Goal: Information Seeking & Learning: Learn about a topic

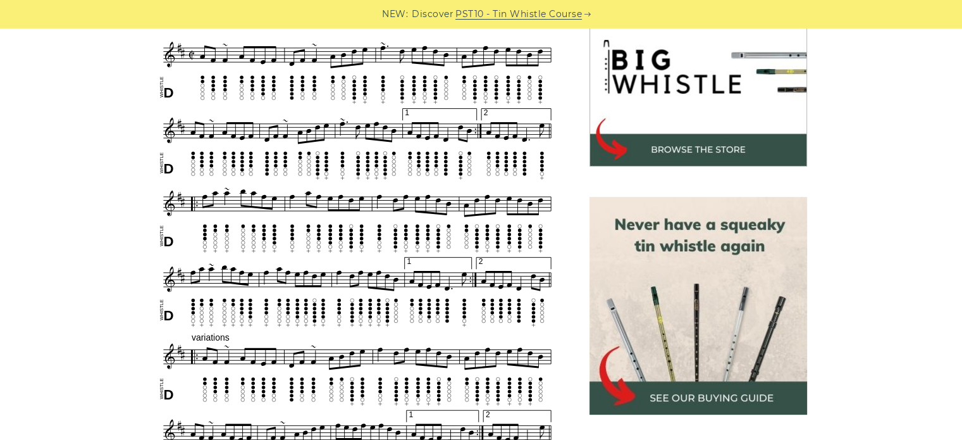
scroll to position [412, 0]
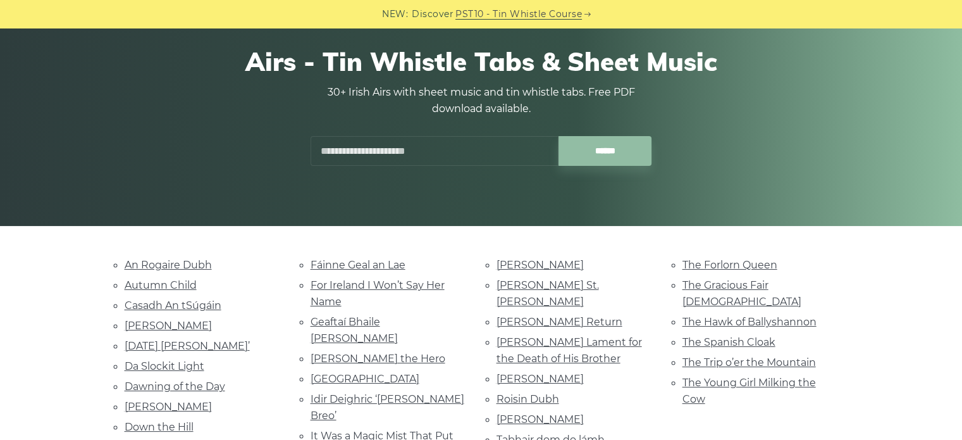
scroll to position [159, 0]
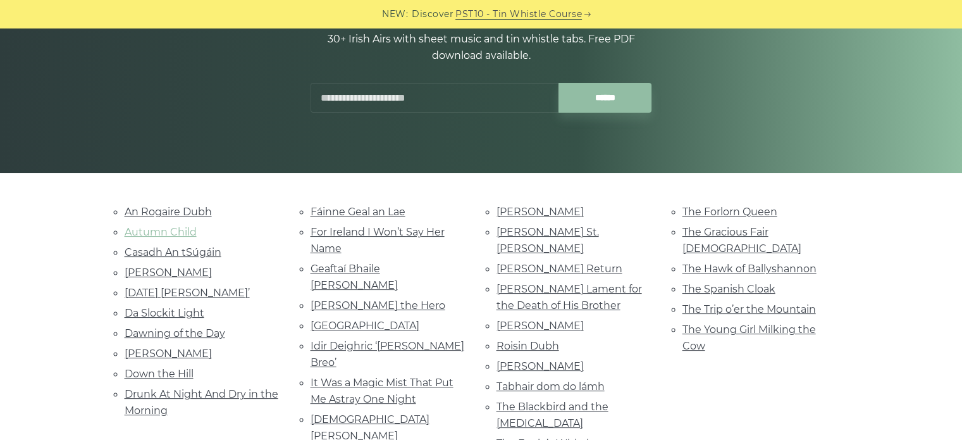
click at [168, 229] on link "Autumn Child" at bounding box center [161, 232] width 72 height 12
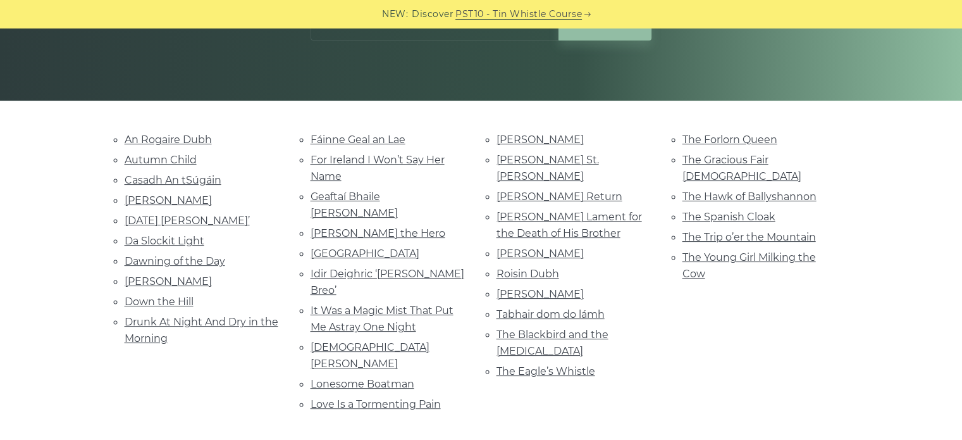
scroll to position [233, 0]
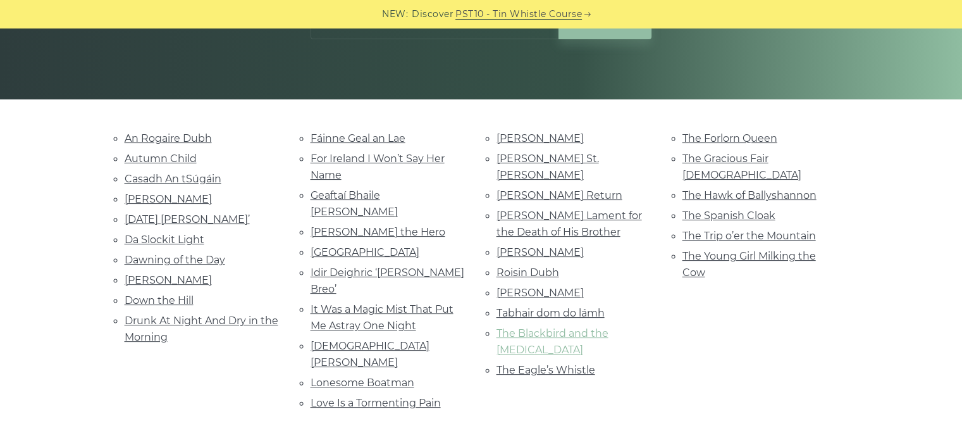
click at [543, 327] on link "The Blackbird and the Thrush" at bounding box center [552, 341] width 112 height 28
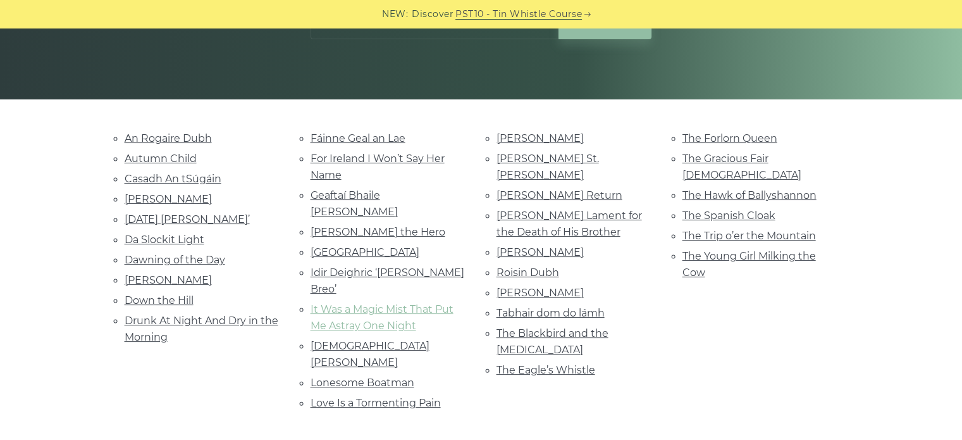
click at [381, 303] on link "It Was a Magic Mist That Put Me Astray One Night" at bounding box center [382, 317] width 143 height 28
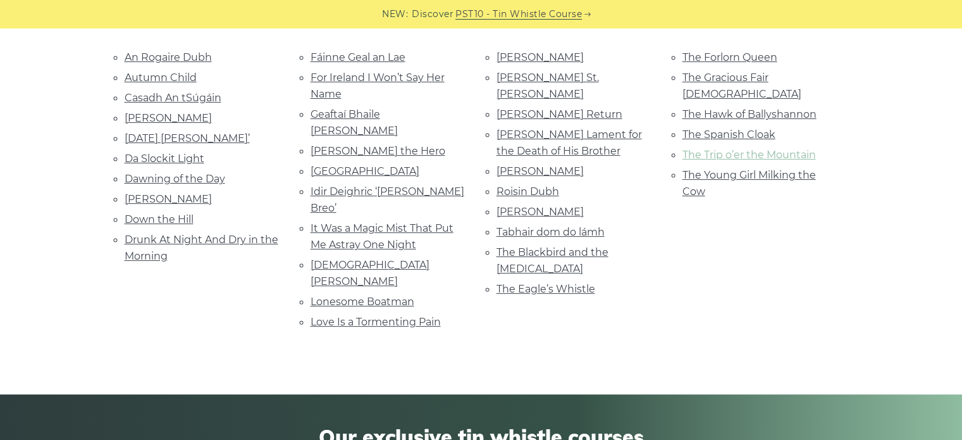
click at [791, 149] on link "The Trip o’er the Mountain" at bounding box center [748, 155] width 133 height 12
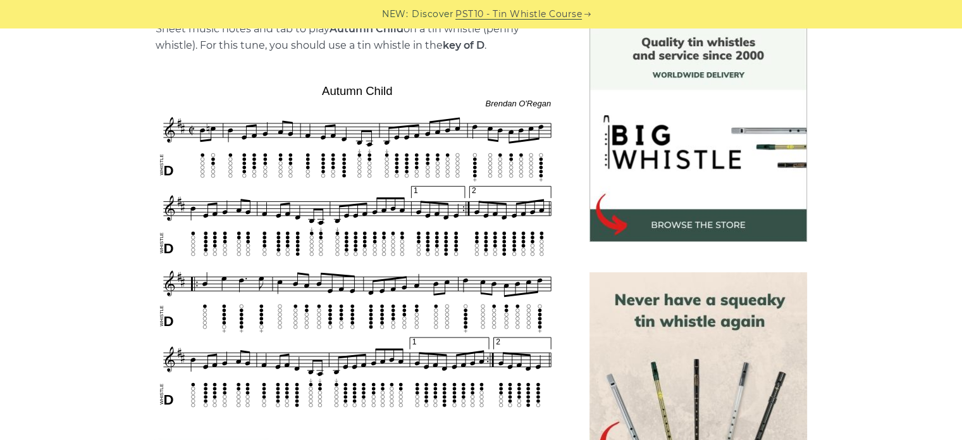
scroll to position [338, 0]
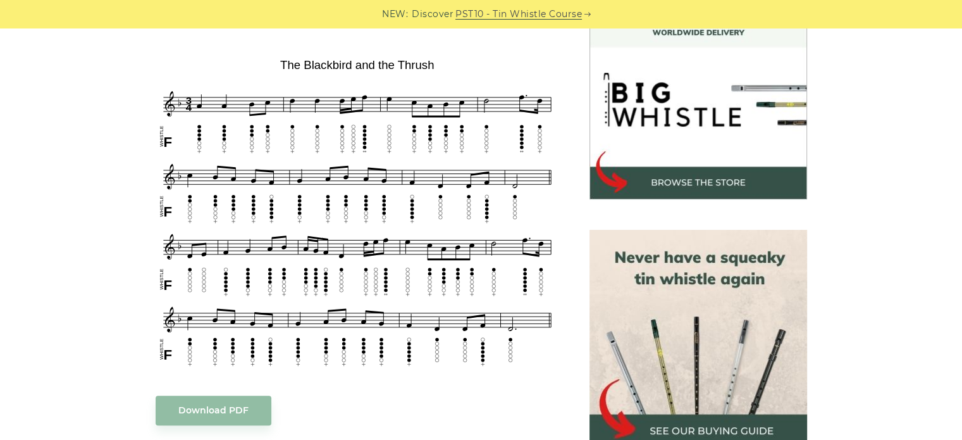
scroll to position [381, 0]
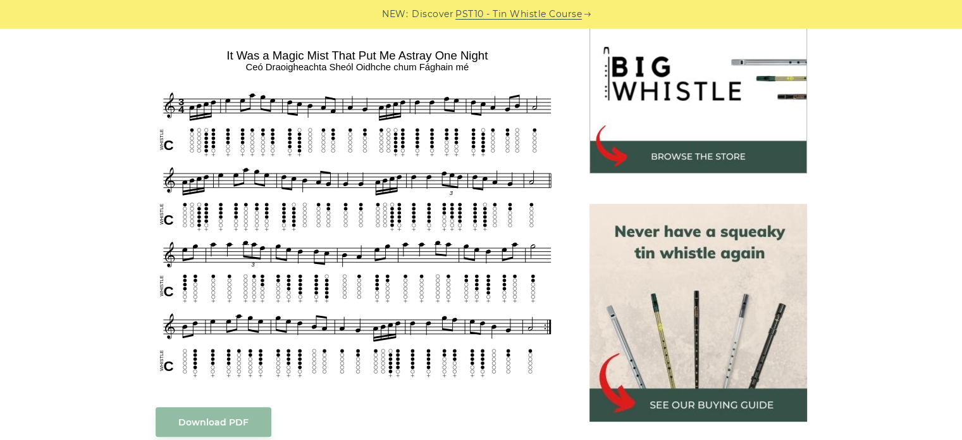
scroll to position [417, 0]
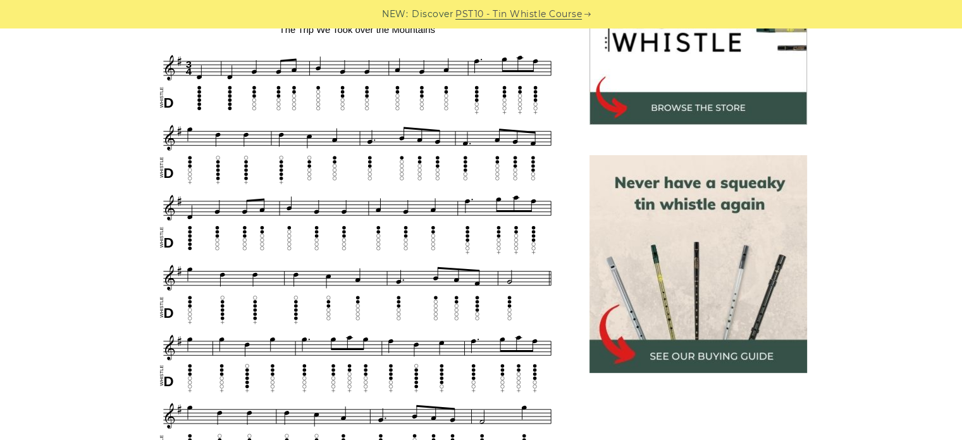
scroll to position [455, 0]
